Goal: Task Accomplishment & Management: Use online tool/utility

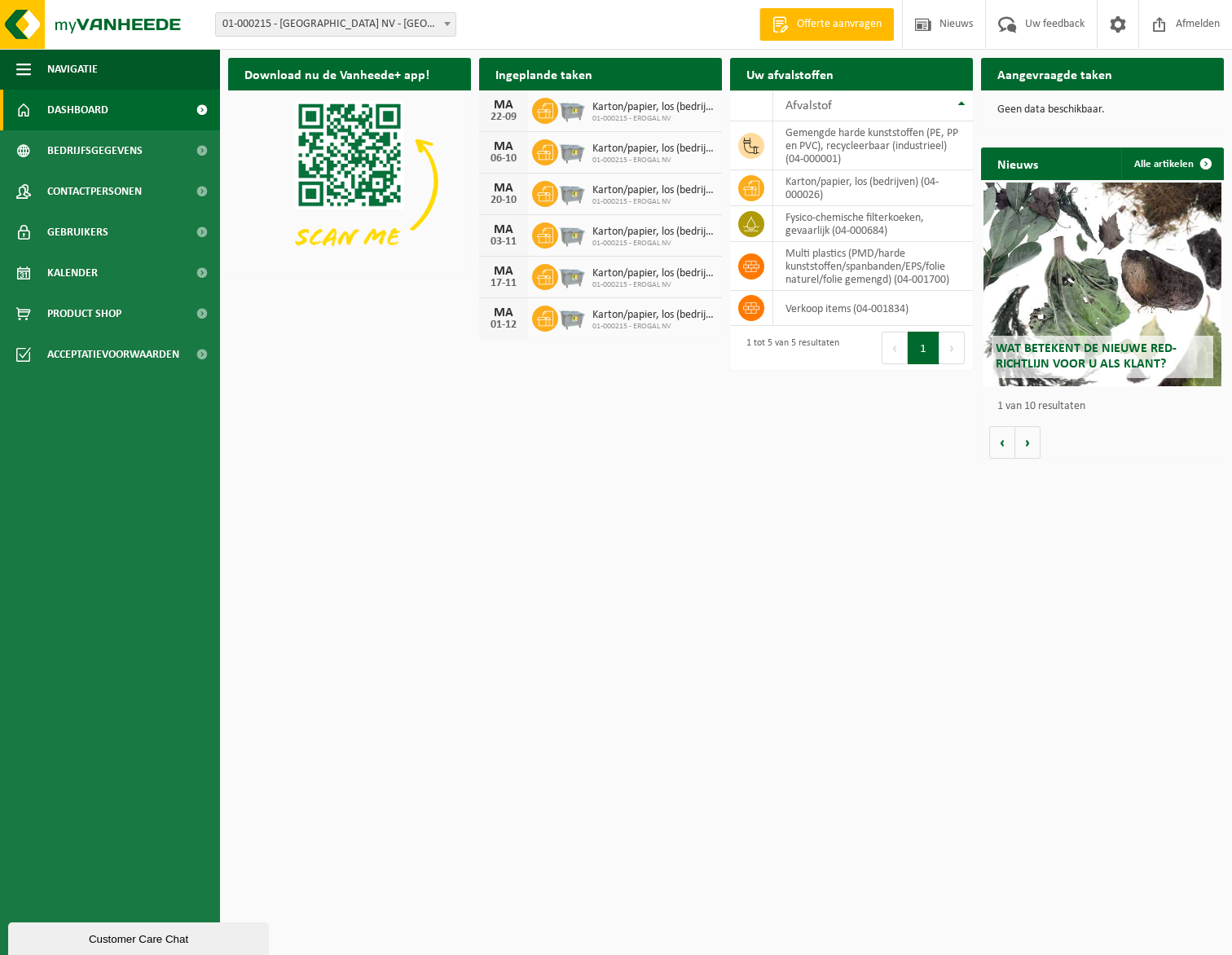
click at [554, 70] on h2 "Ingeplande taken" at bounding box center [544, 73] width 130 height 32
click at [638, 81] on div "Ingeplande taken Bekijk uw kalender" at bounding box center [601, 74] width 243 height 32
click at [95, 301] on span "Product Shop" at bounding box center [84, 314] width 74 height 41
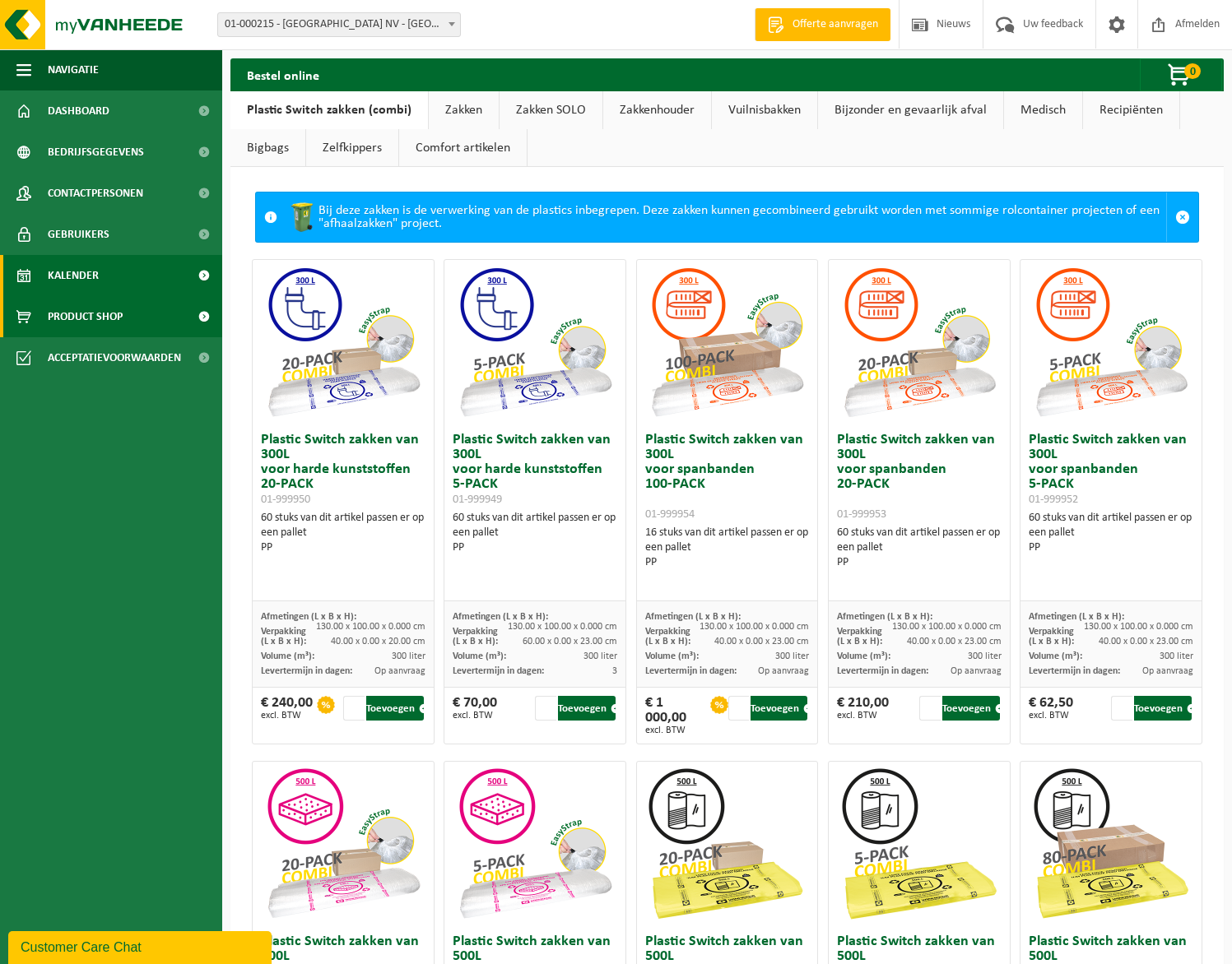
click at [80, 276] on span "Kalender" at bounding box center [72, 276] width 51 height 41
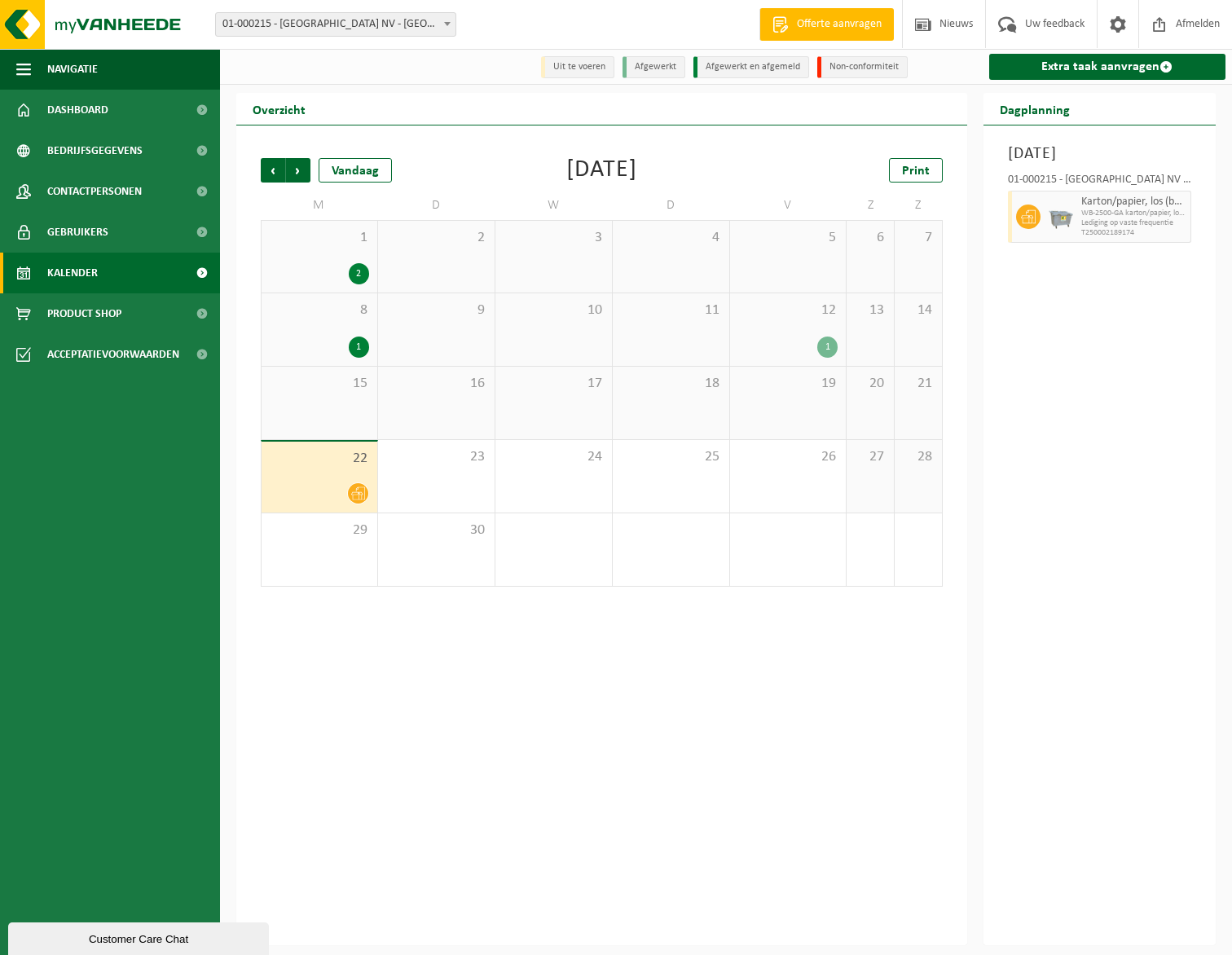
click at [822, 344] on div "1" at bounding box center [828, 346] width 20 height 21
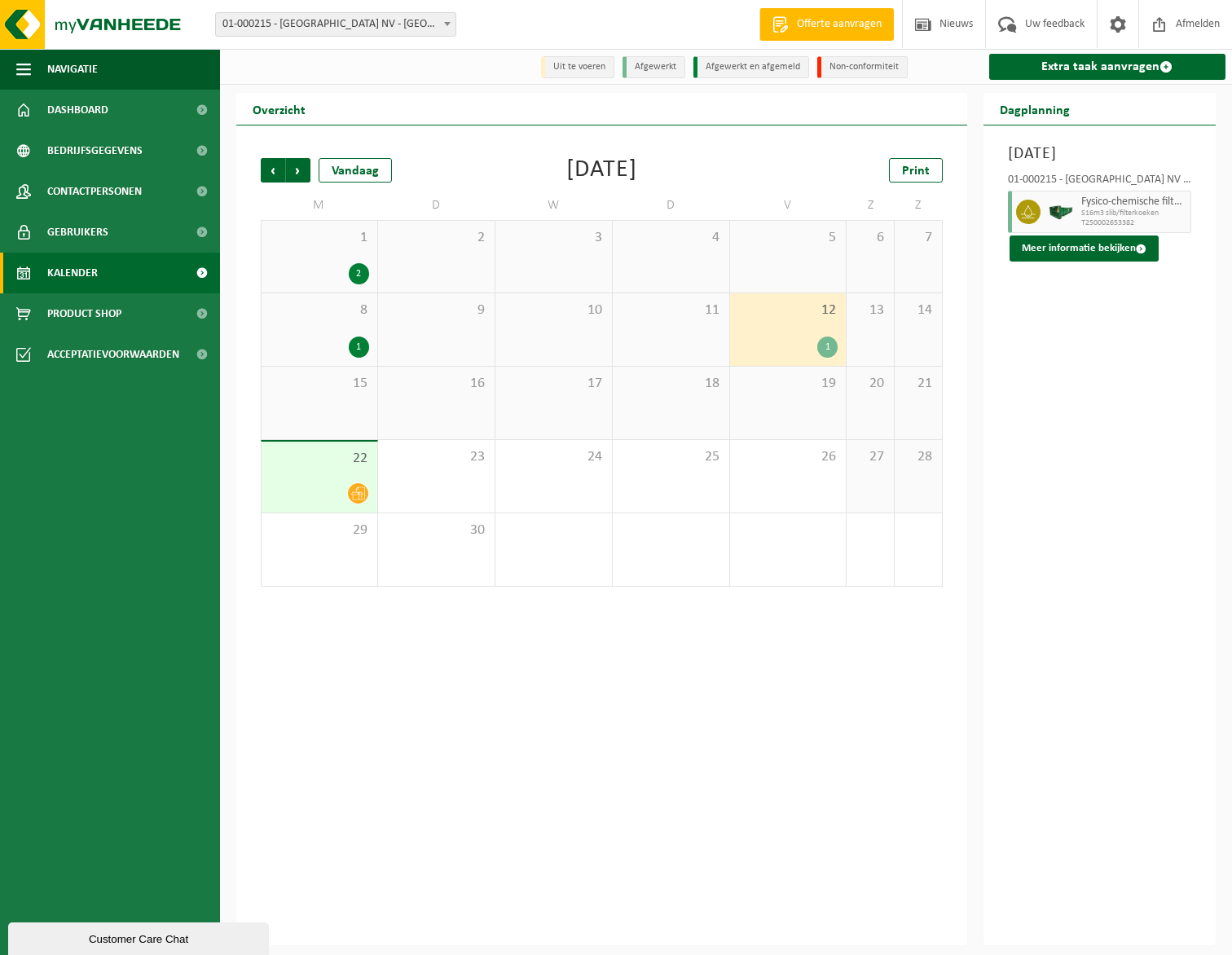
click at [359, 346] on div "1" at bounding box center [359, 346] width 20 height 21
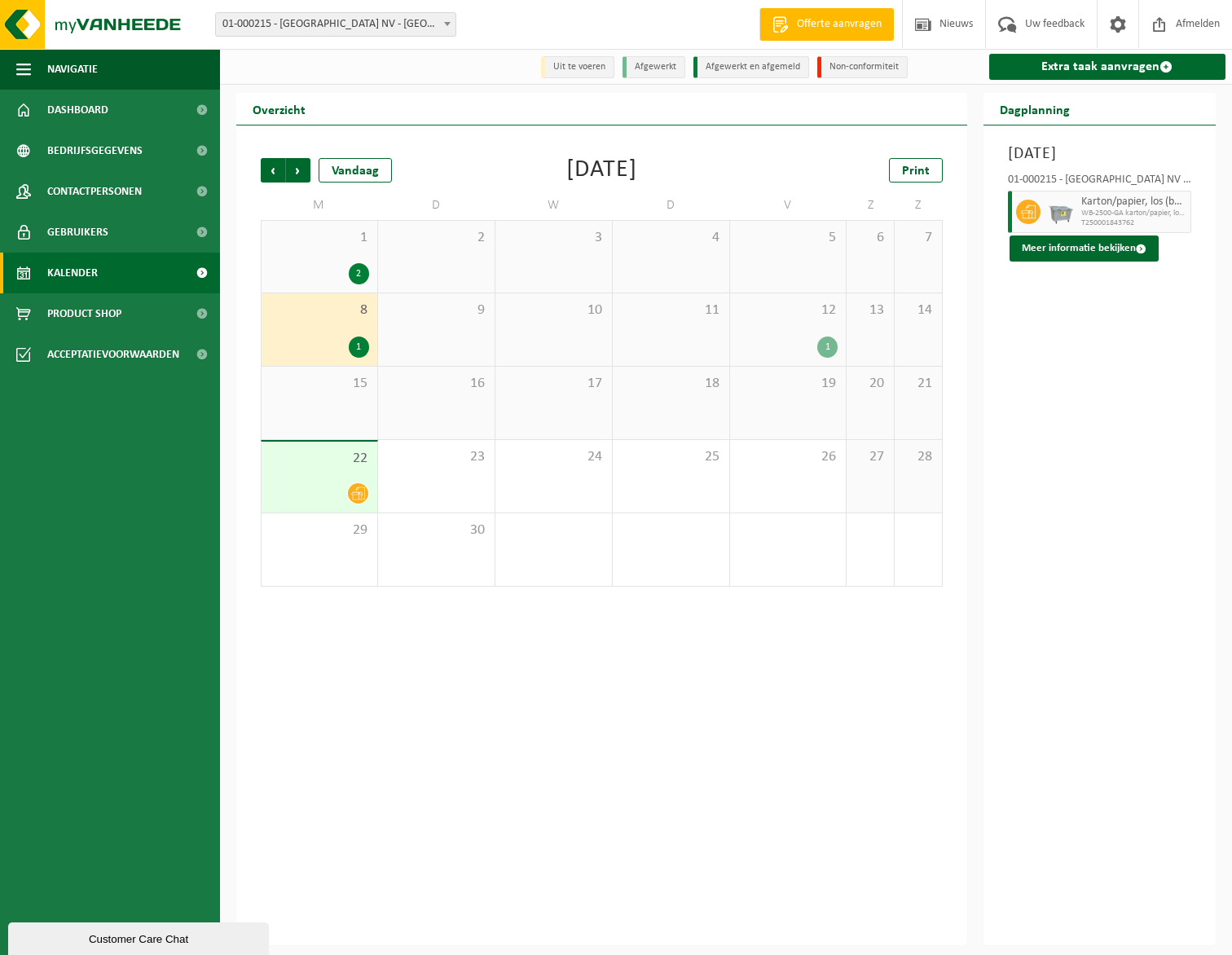
click at [363, 268] on div "2" at bounding box center [359, 273] width 20 height 21
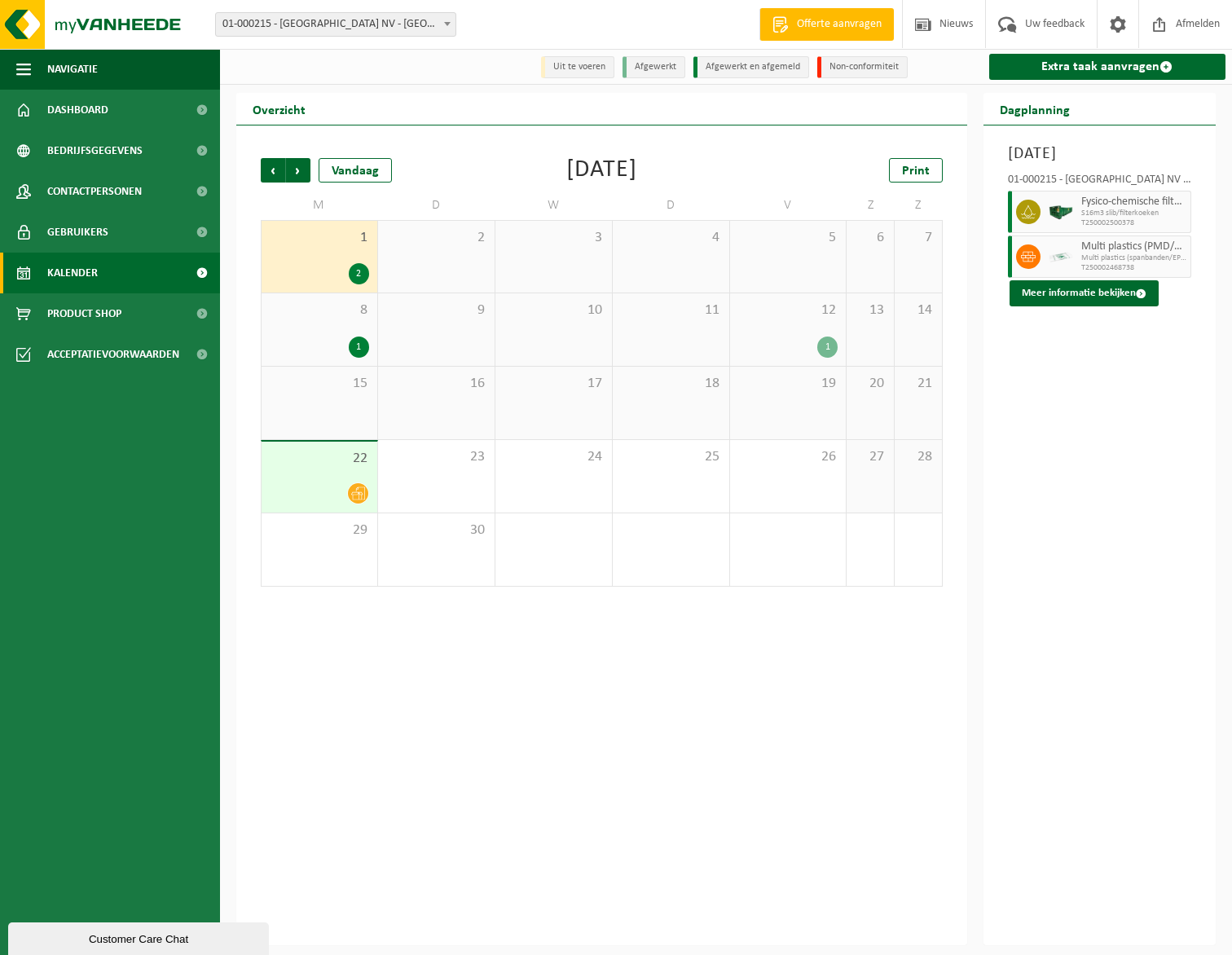
click at [1114, 263] on span "Multi plastics (spanbanden/EPS/folie naturel/folie gemengd" at bounding box center [1134, 258] width 106 height 9
click at [1023, 264] on icon at bounding box center [1028, 256] width 15 height 15
click at [1107, 71] on link "Extra taak aanvragen" at bounding box center [1107, 67] width 237 height 26
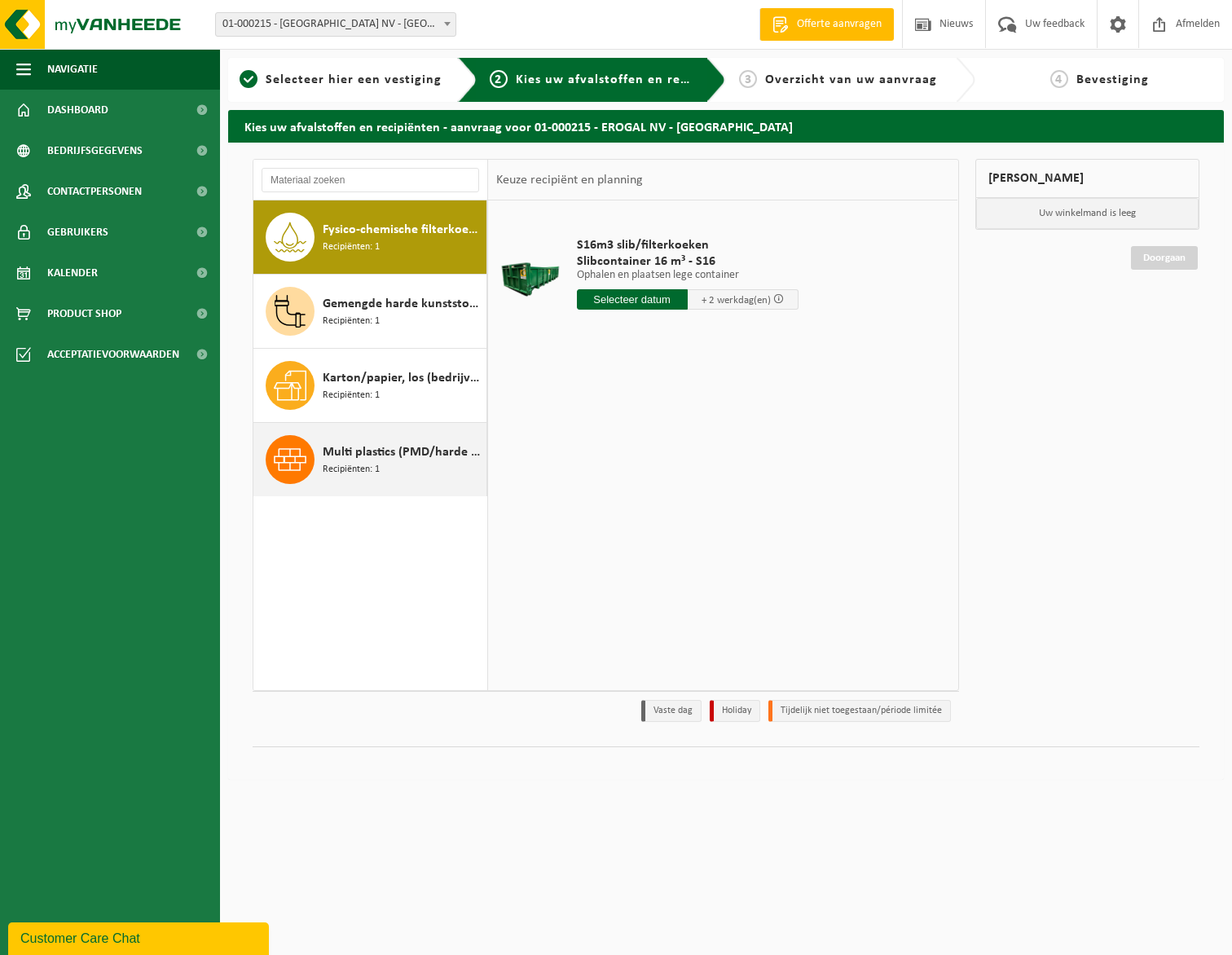
click at [384, 453] on span "Multi plastics (PMD/harde kunststoffen/spanbanden/EPS/folie naturel/folie gemen…" at bounding box center [402, 452] width 160 height 20
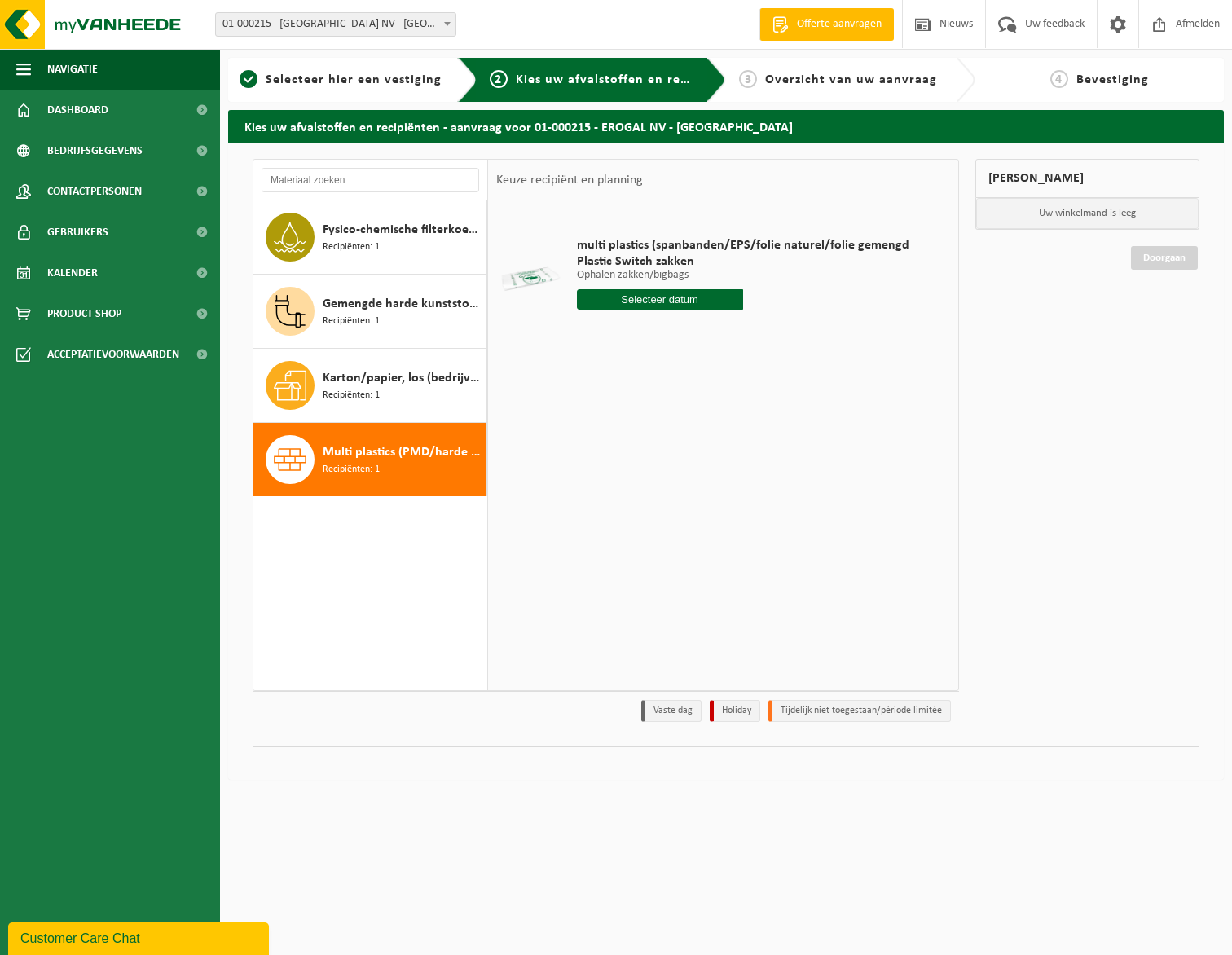
click at [656, 297] on input "text" at bounding box center [660, 300] width 166 height 20
click at [591, 496] on div "29" at bounding box center [591, 496] width 28 height 26
type input "Van 2025-09-29"
click at [631, 353] on button "In winkelmand" at bounding box center [623, 361] width 90 height 26
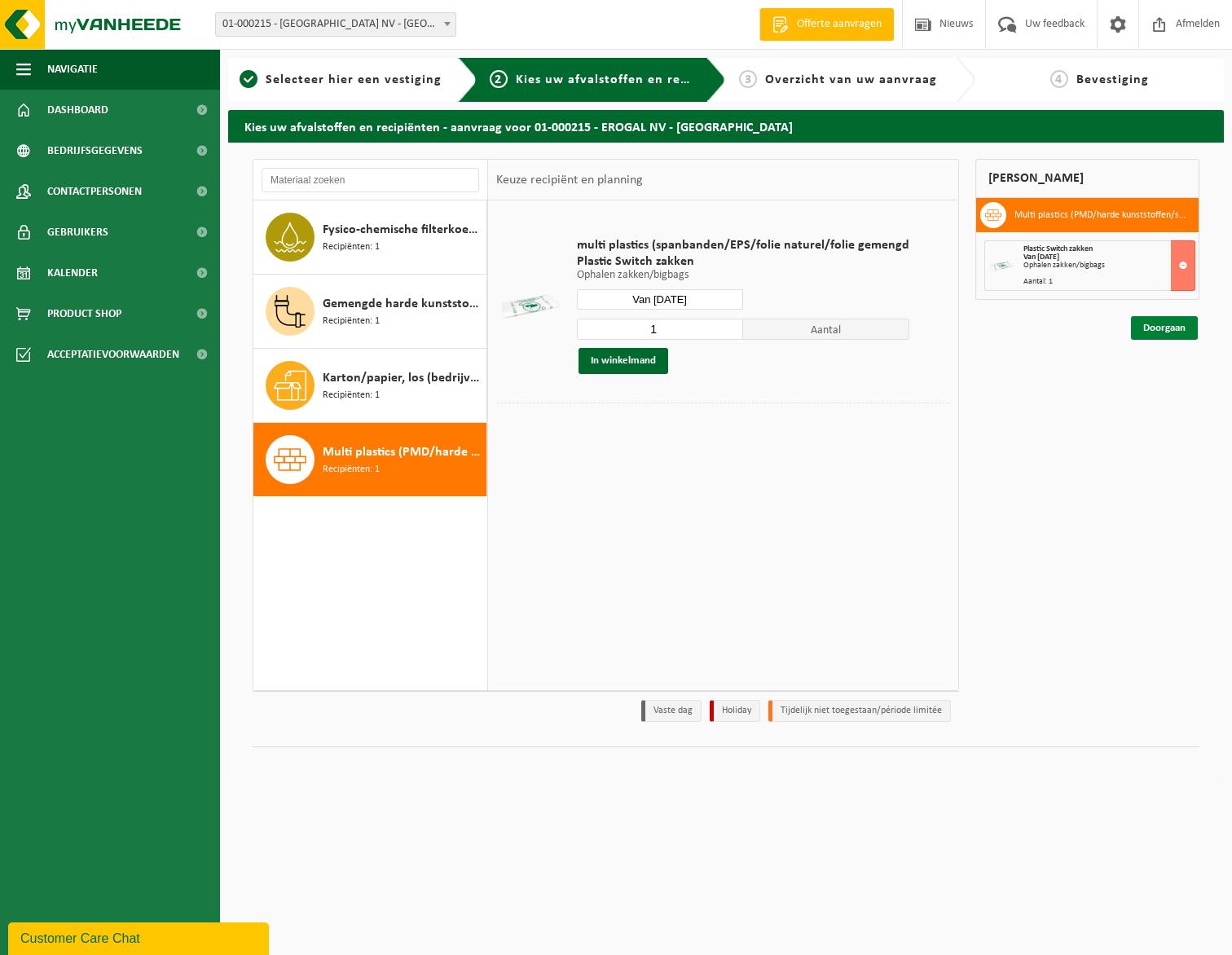
click at [1162, 326] on link "Doorgaan" at bounding box center [1164, 329] width 67 height 24
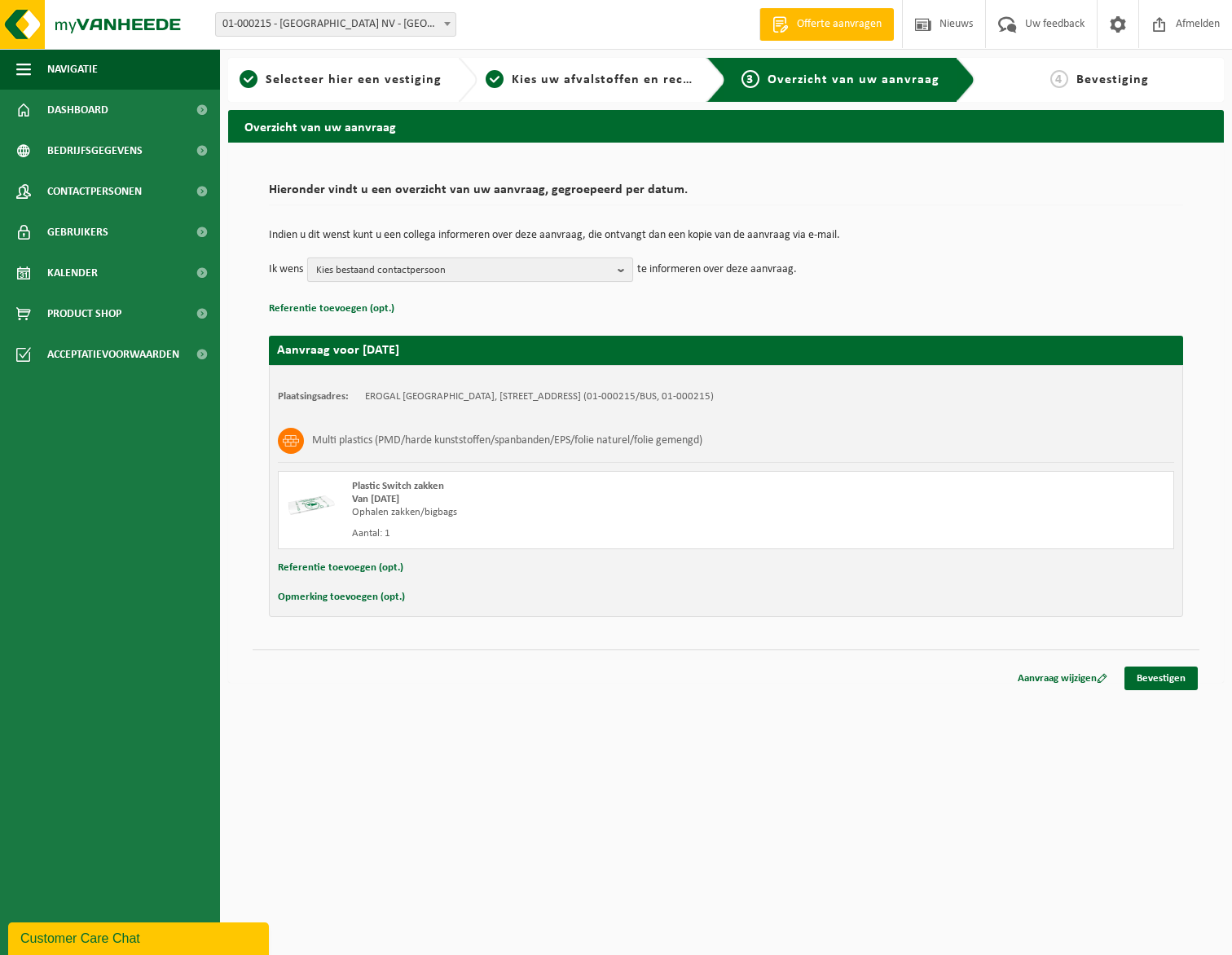
click at [616, 272] on button "Kies bestaand contactpersoon" at bounding box center [470, 270] width 326 height 25
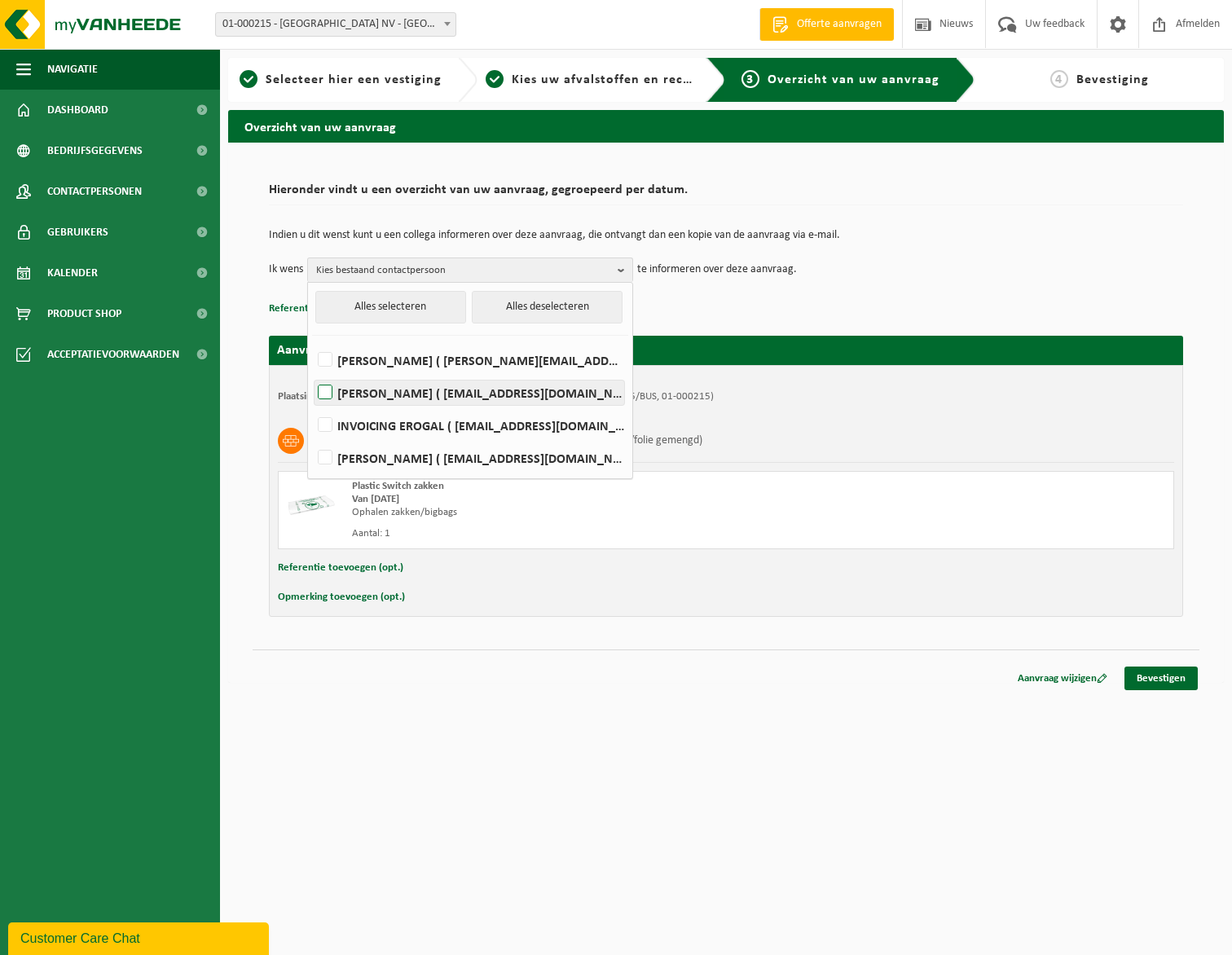
click at [330, 387] on label "KRISTOF EECKHOUT ( kristof.eeckhout@erogal.be )" at bounding box center [469, 393] width 310 height 25
click at [312, 372] on input "KRISTOF EECKHOUT ( kristof.eeckhout@erogal.be )" at bounding box center [311, 371] width 1 height 1
checkbox input "true"
click at [1178, 678] on link "Bevestigen" at bounding box center [1161, 678] width 73 height 24
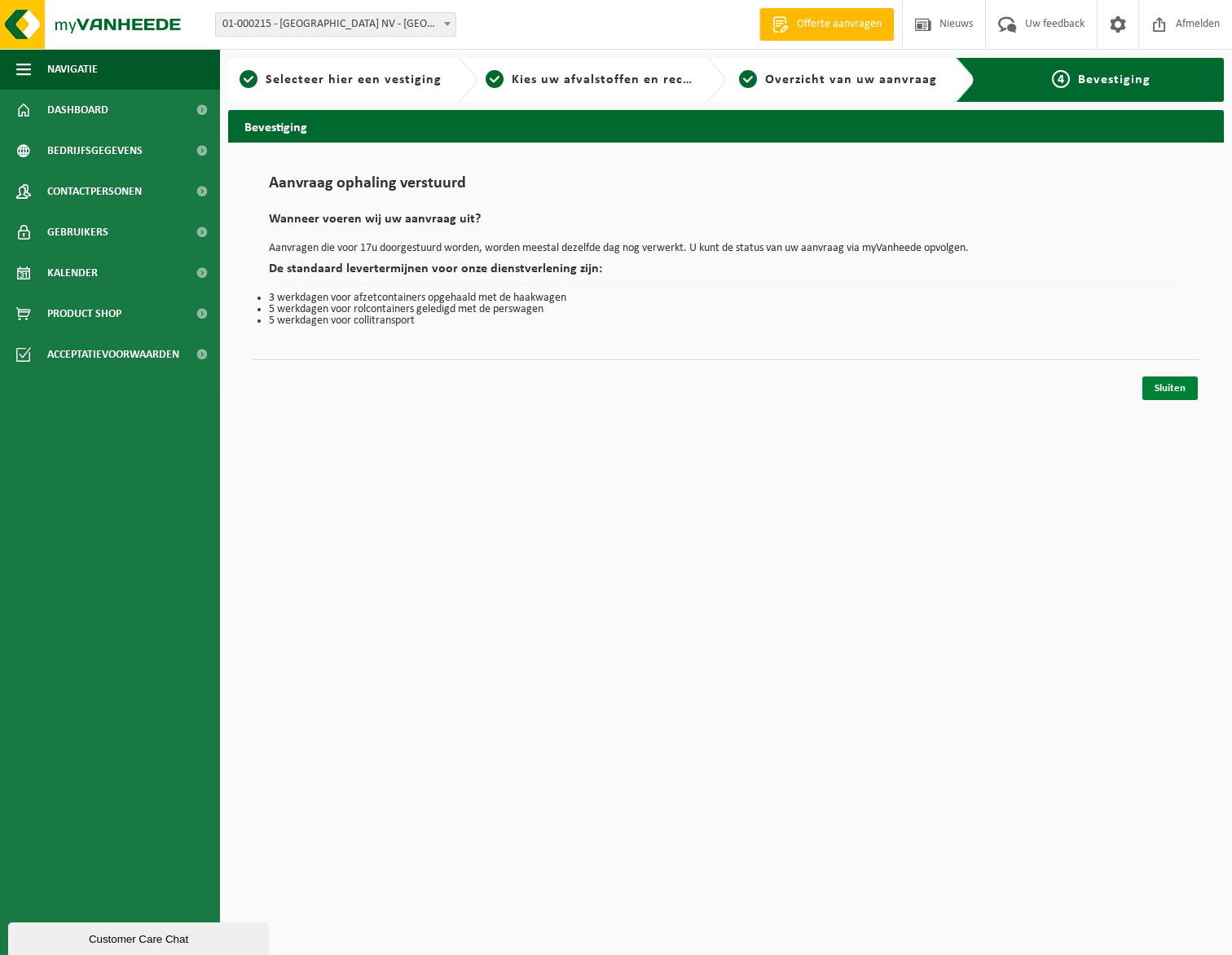
click at [1173, 391] on link "Sluiten" at bounding box center [1170, 388] width 55 height 24
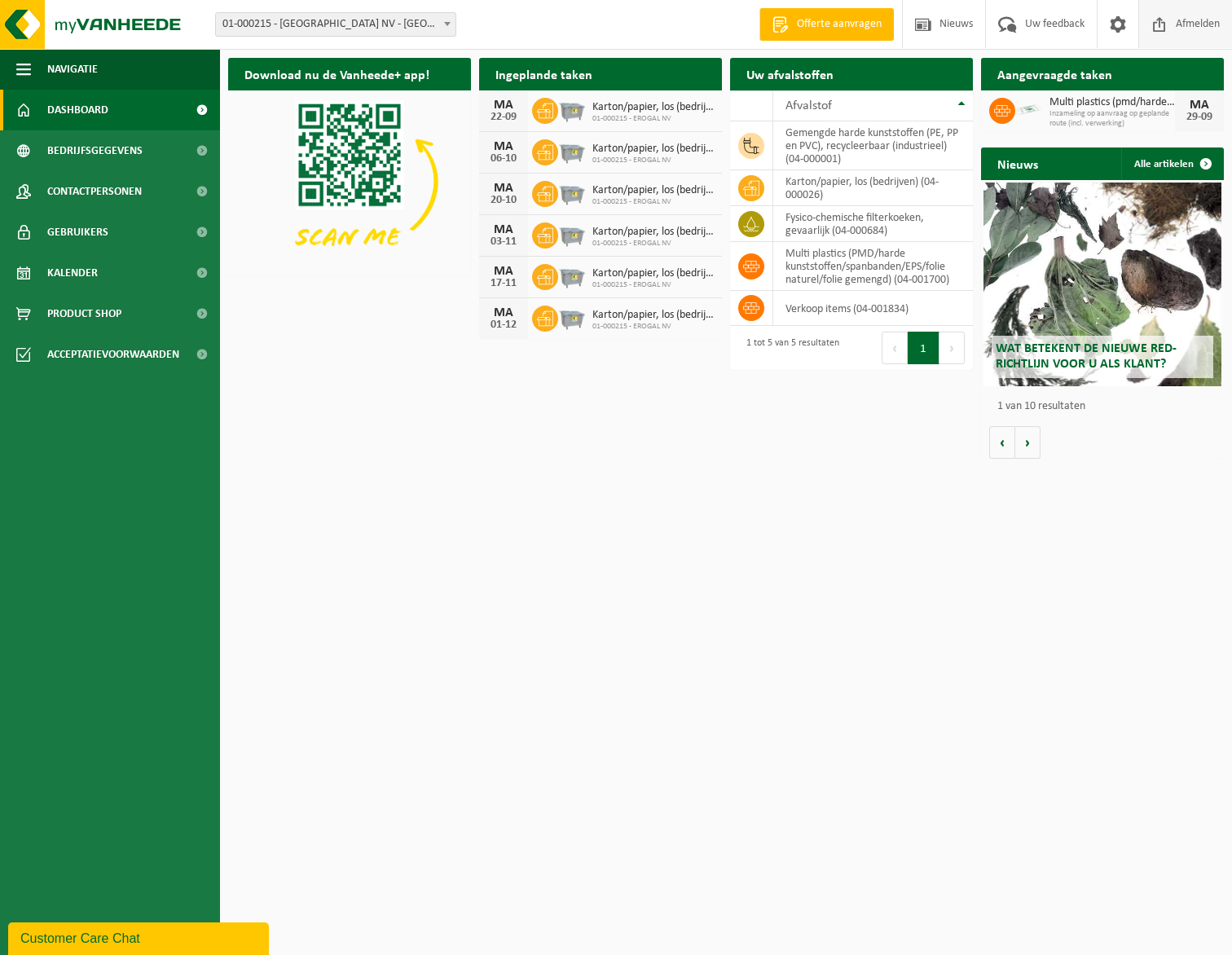
drag, startPoint x: 1178, startPoint y: 27, endPoint x: 1182, endPoint y: 7, distance: 20.4
click at [1178, 27] on span "Afmelden" at bounding box center [1197, 24] width 52 height 48
